Goal: Task Accomplishment & Management: Complete application form

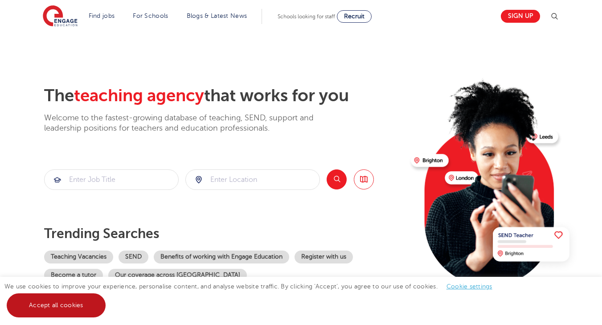
click at [50, 307] on link "Accept all cookies" at bounding box center [56, 305] width 99 height 24
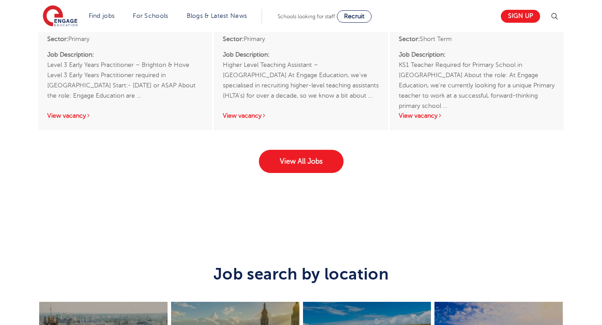
scroll to position [1501, 0]
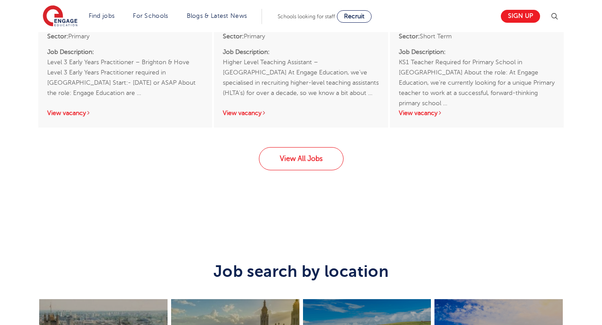
click at [302, 169] on link "View All Jobs" at bounding box center [301, 158] width 85 height 23
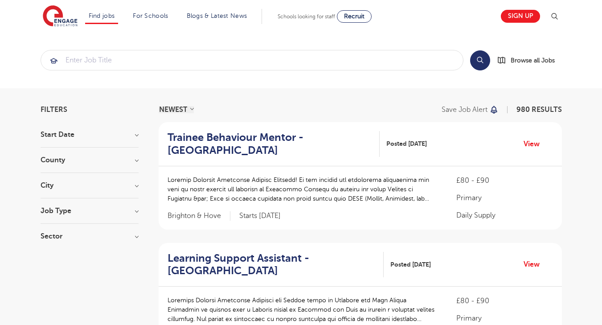
click at [130, 165] on div "County London 653 Hertfordshire 147 Leeds 43 West Sussex 16 East Sussex 14 Show…" at bounding box center [90, 164] width 98 height 16
click at [135, 159] on h3 "County" at bounding box center [90, 159] width 98 height 7
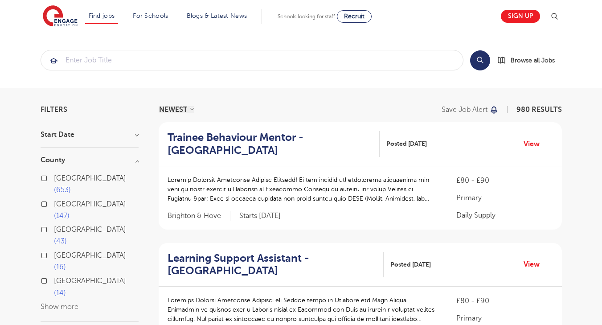
click at [54, 176] on label "London 653" at bounding box center [96, 184] width 85 height 24
click at [54, 176] on input "London 653" at bounding box center [57, 177] width 6 height 6
checkbox input "true"
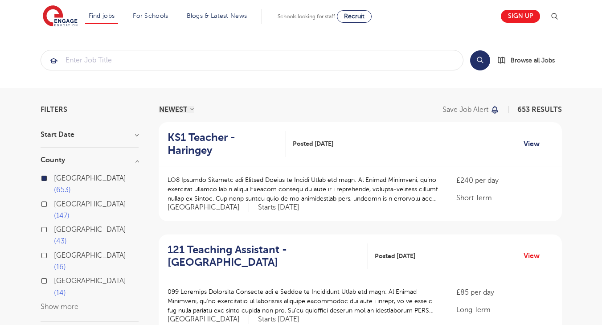
click at [530, 138] on link "View" at bounding box center [534, 144] width 23 height 12
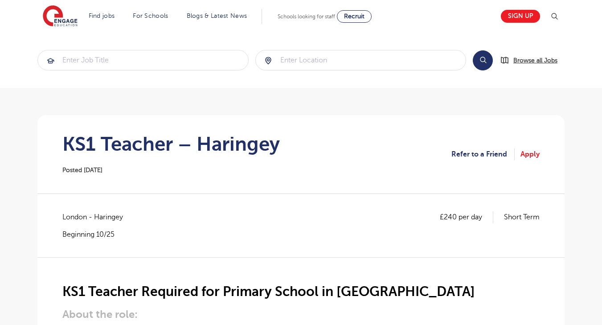
click at [540, 60] on span "Browse all Jobs" at bounding box center [535, 60] width 44 height 10
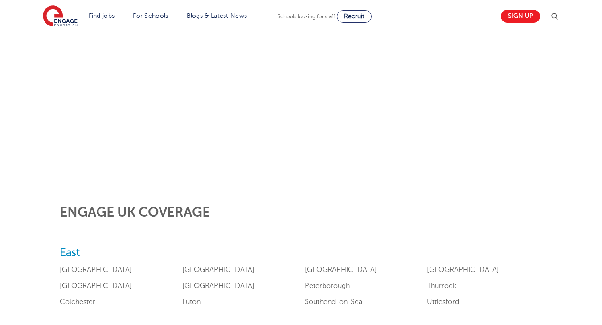
scroll to position [203, 0]
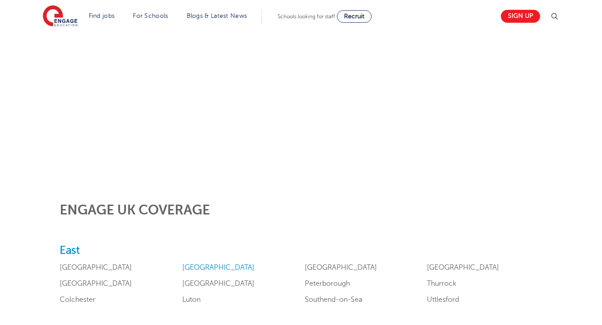
click at [182, 271] on link "[GEOGRAPHIC_DATA]" at bounding box center [218, 267] width 72 height 8
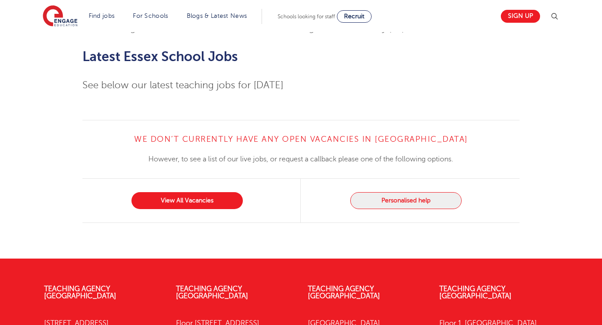
scroll to position [2205, 0]
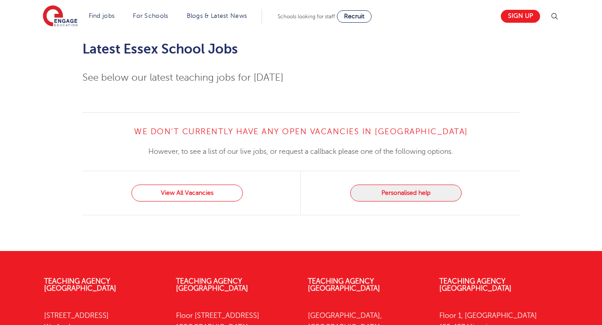
click at [198, 184] on link "View All Vacancies" at bounding box center [186, 192] width 111 height 17
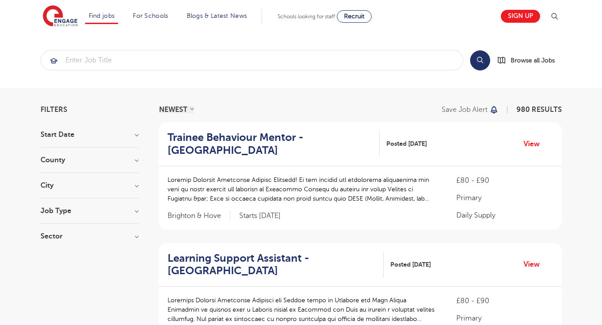
click at [109, 162] on h3 "County" at bounding box center [90, 159] width 98 height 7
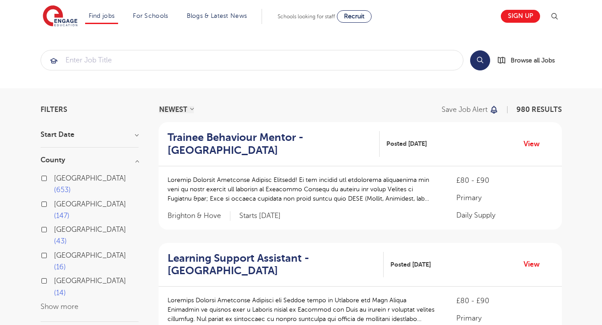
click at [62, 302] on button "Show more" at bounding box center [60, 306] width 38 height 8
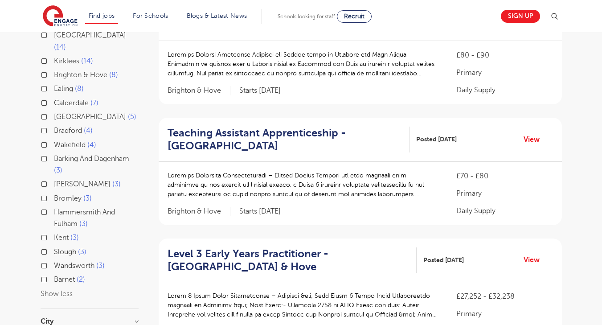
scroll to position [246, 0]
click at [77, 275] on span "2" at bounding box center [81, 279] width 8 height 8
click at [60, 275] on input "Barnet 2" at bounding box center [57, 278] width 6 height 6
checkbox input "true"
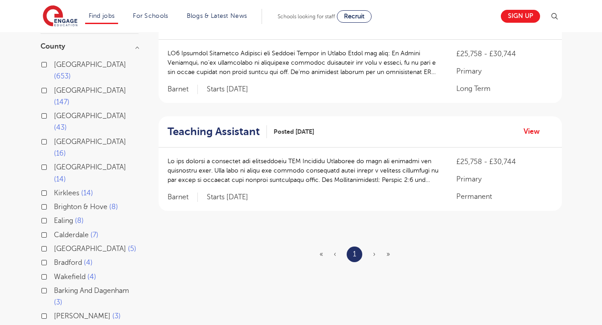
scroll to position [118, 0]
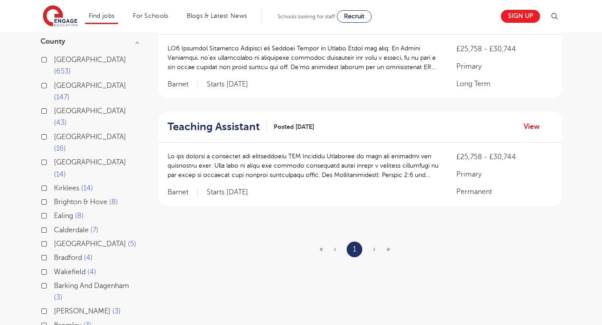
click at [71, 305] on label "Brent 3" at bounding box center [87, 311] width 67 height 12
click at [60, 307] on input "Brent 3" at bounding box center [57, 310] width 6 height 6
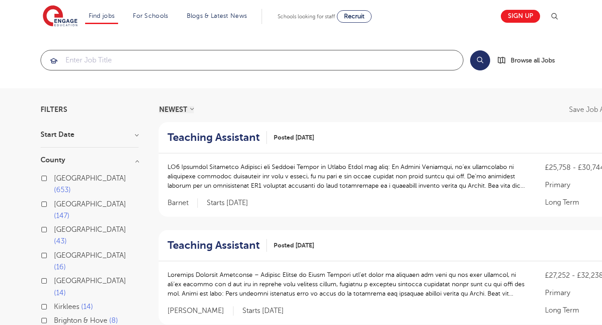
click at [155, 61] on input "search" at bounding box center [252, 60] width 422 height 20
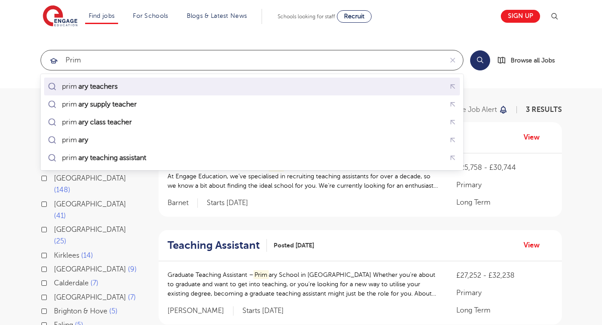
click at [110, 87] on mark "ary teachers" at bounding box center [98, 86] width 42 height 11
type input "primary teachers"
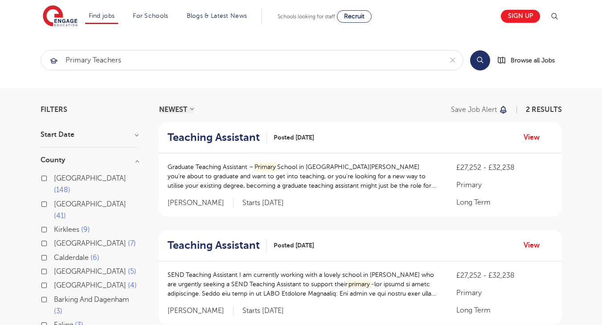
click at [482, 56] on button "Search" at bounding box center [480, 60] width 20 height 20
click at [80, 176] on label "London 148" at bounding box center [96, 184] width 85 height 24
click at [60, 176] on input "London 148" at bounding box center [57, 177] width 6 height 6
checkbox input "true"
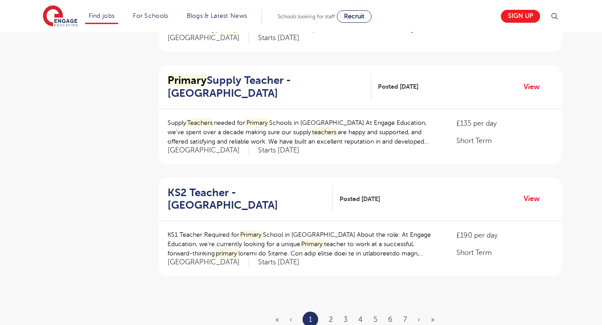
scroll to position [959, 0]
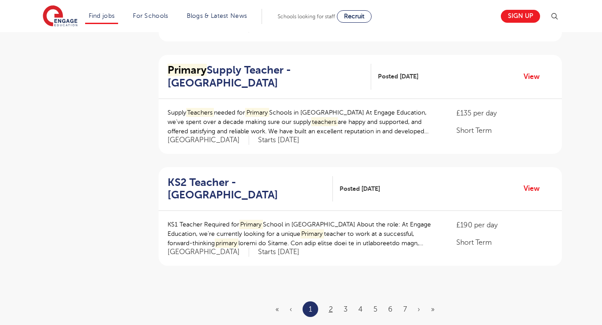
click at [330, 305] on link "2" at bounding box center [331, 309] width 4 height 8
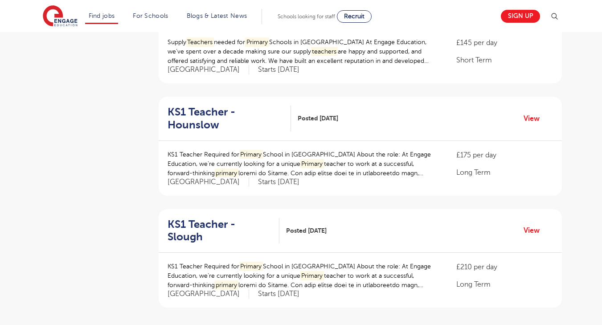
scroll to position [918, 0]
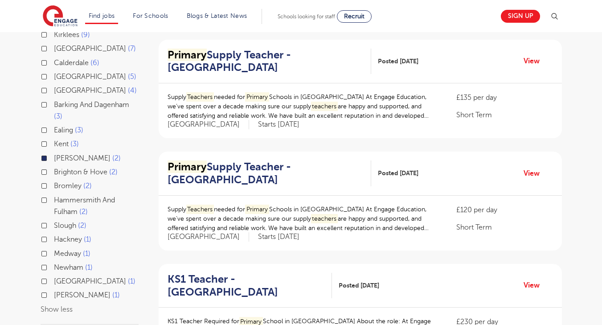
scroll to position [195, 0]
click at [323, 107] on p "Supply Teachers needed for Primary Schools in Harrow At Engage Education, we’ve…" at bounding box center [302, 106] width 271 height 28
click at [526, 57] on link "View" at bounding box center [534, 61] width 23 height 12
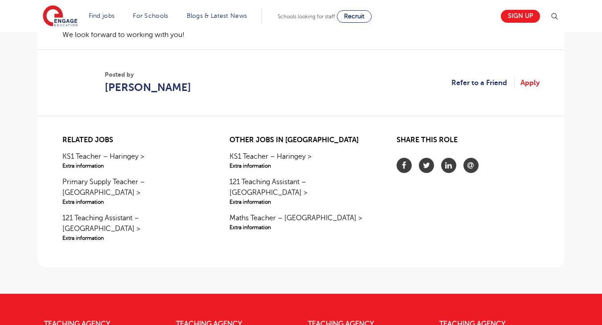
scroll to position [755, 0]
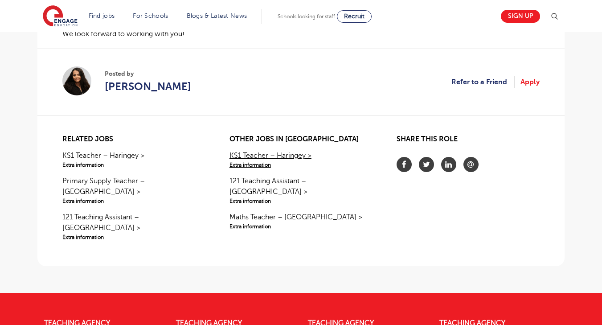
click at [296, 150] on link "KS1 Teacher – Haringey > Extra information" at bounding box center [300, 159] width 143 height 19
